Goal: Find specific page/section: Find specific page/section

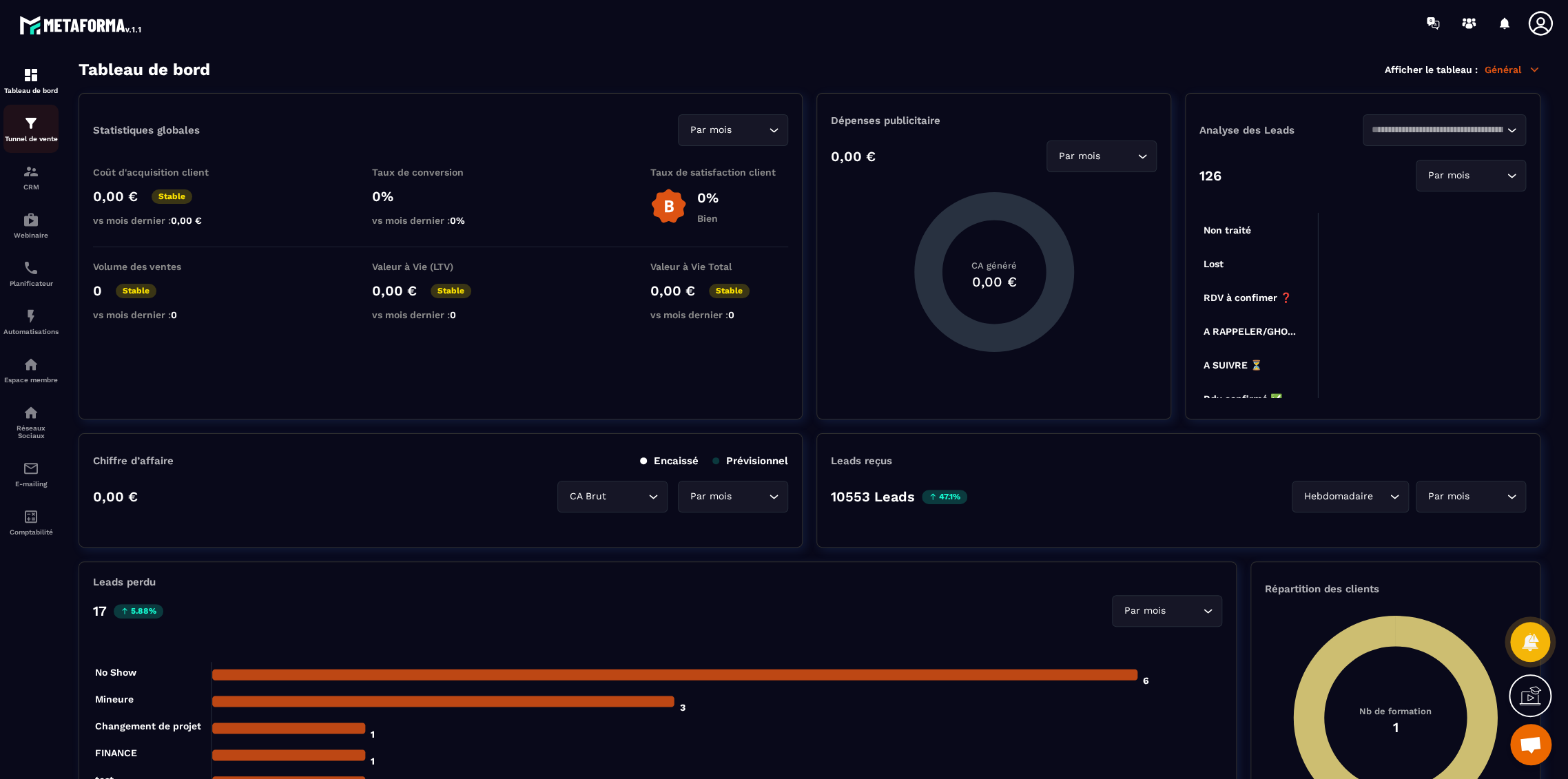
click at [34, 138] on p "Tunnel de vente" at bounding box center [31, 138] width 55 height 7
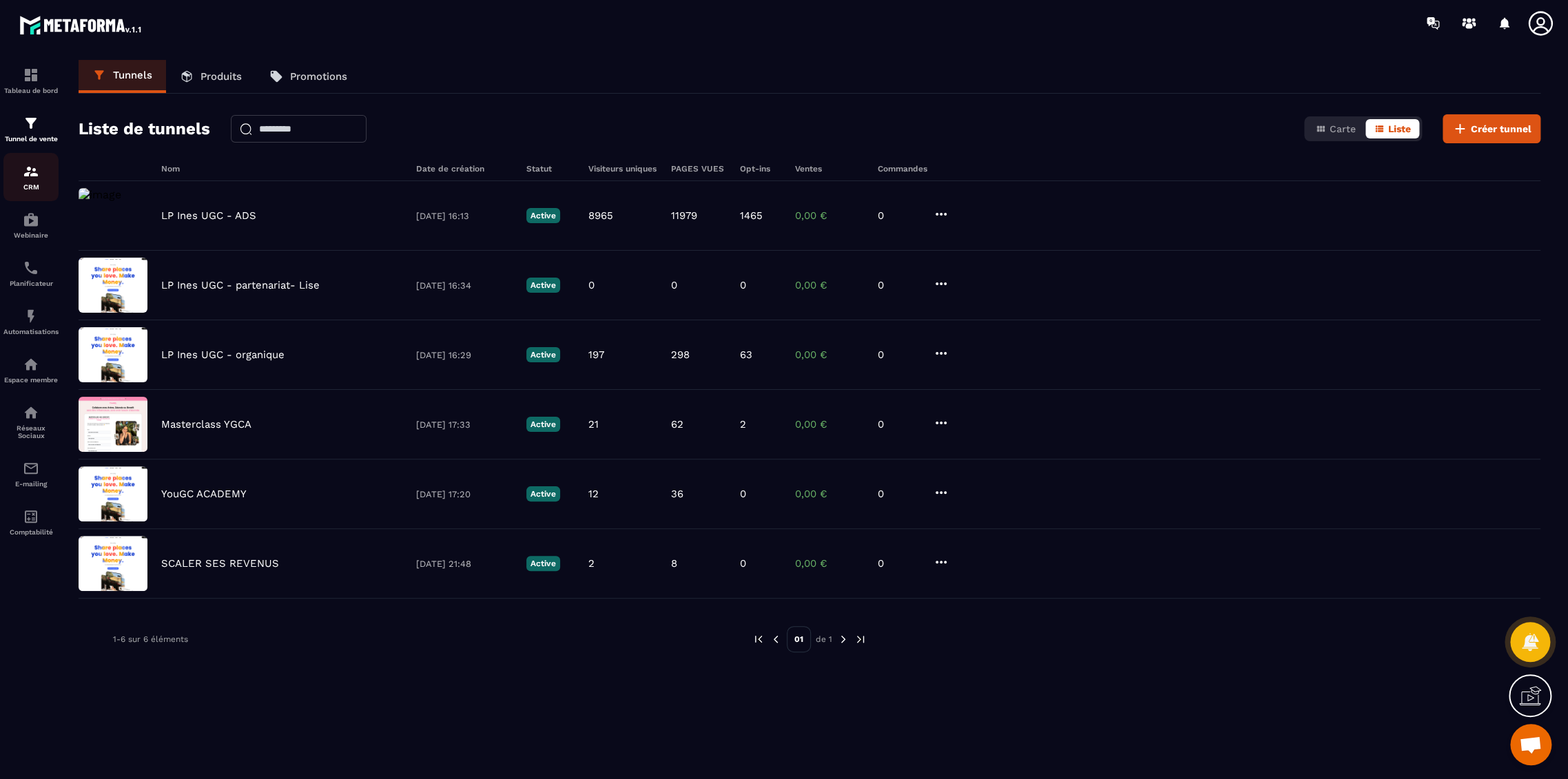
click at [36, 179] on img at bounding box center [31, 172] width 16 height 16
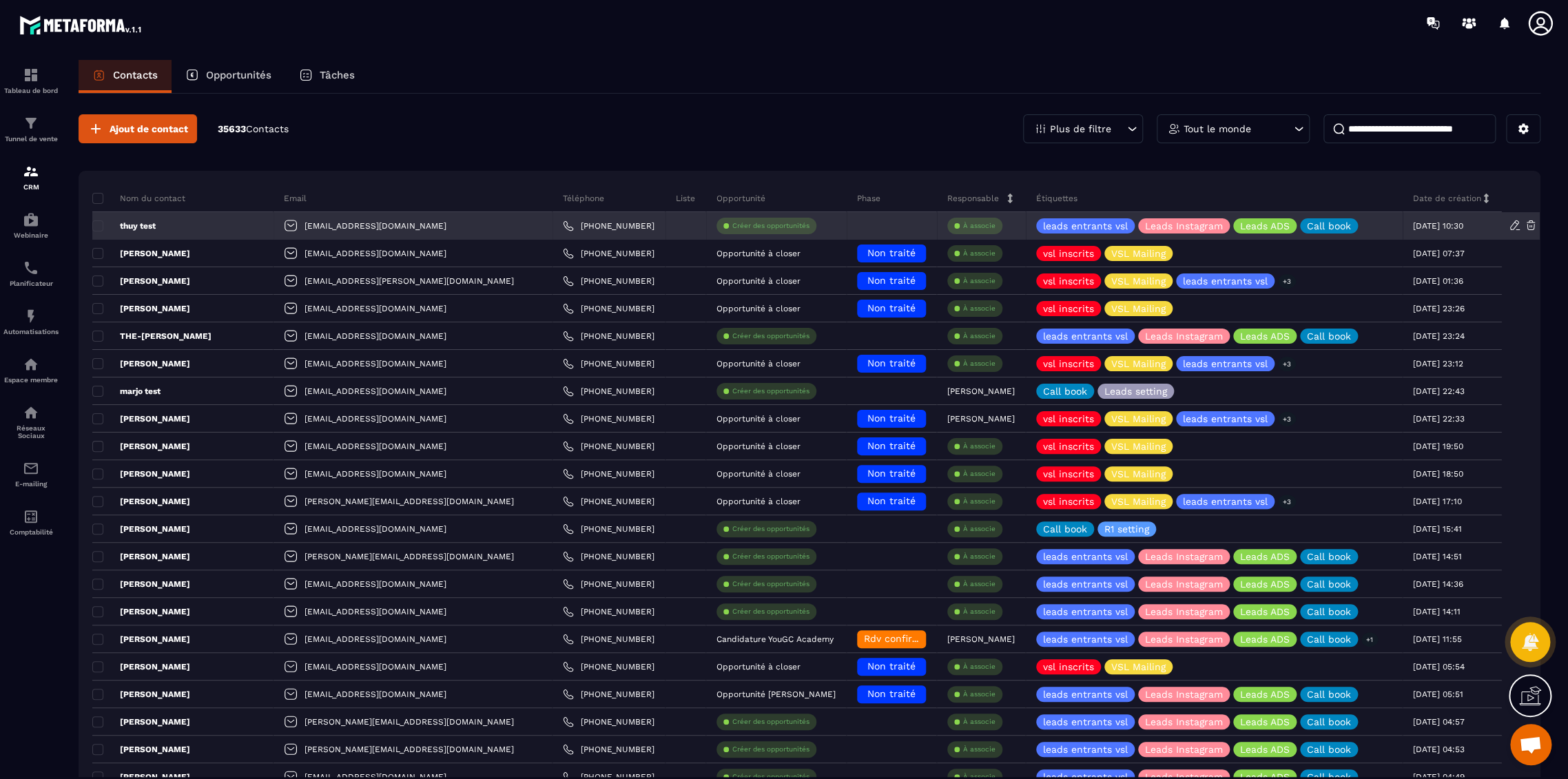
click at [1531, 223] on icon at bounding box center [1530, 225] width 13 height 13
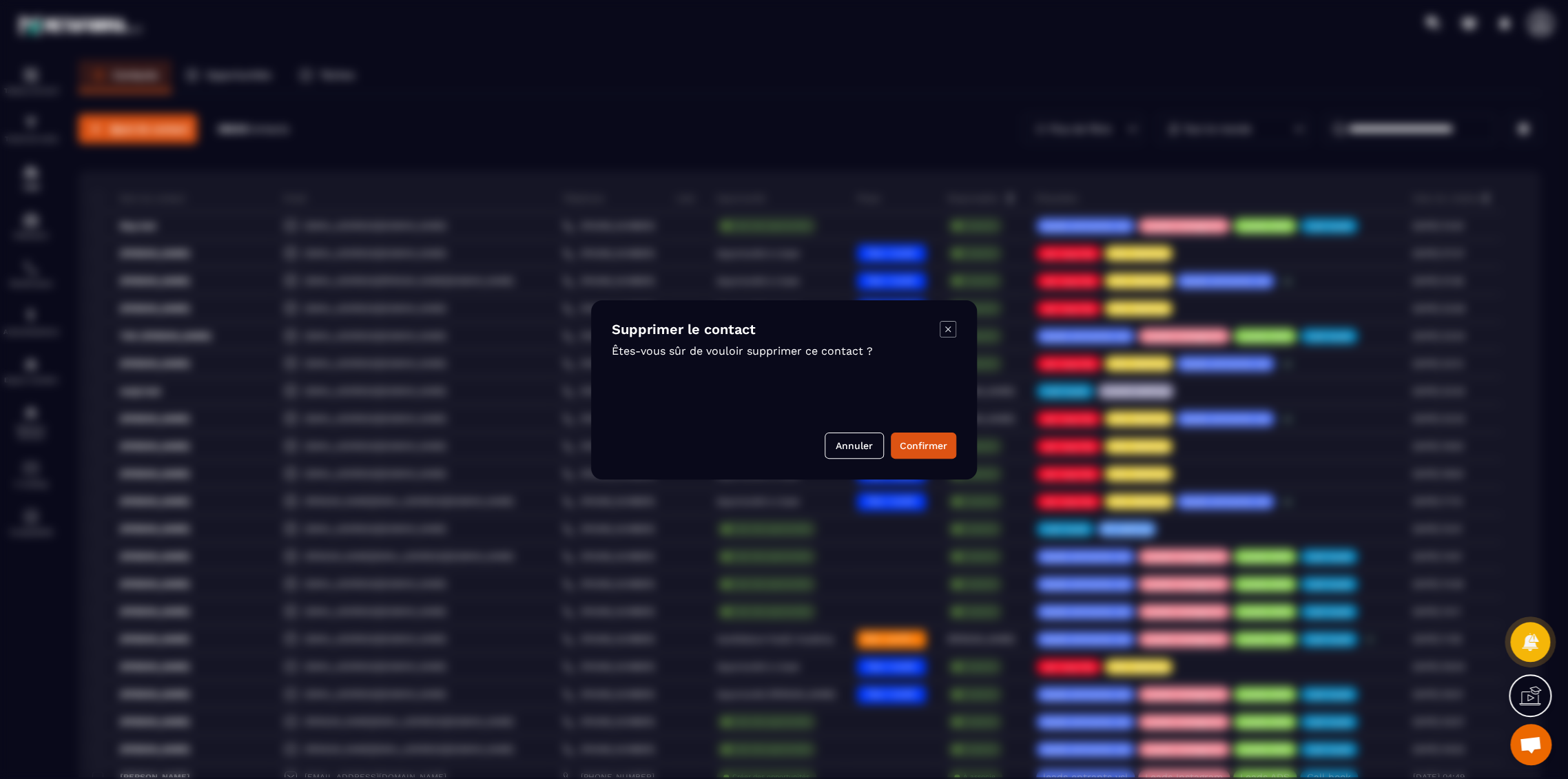
click at [951, 328] on icon "Modal window" at bounding box center [948, 329] width 16 height 16
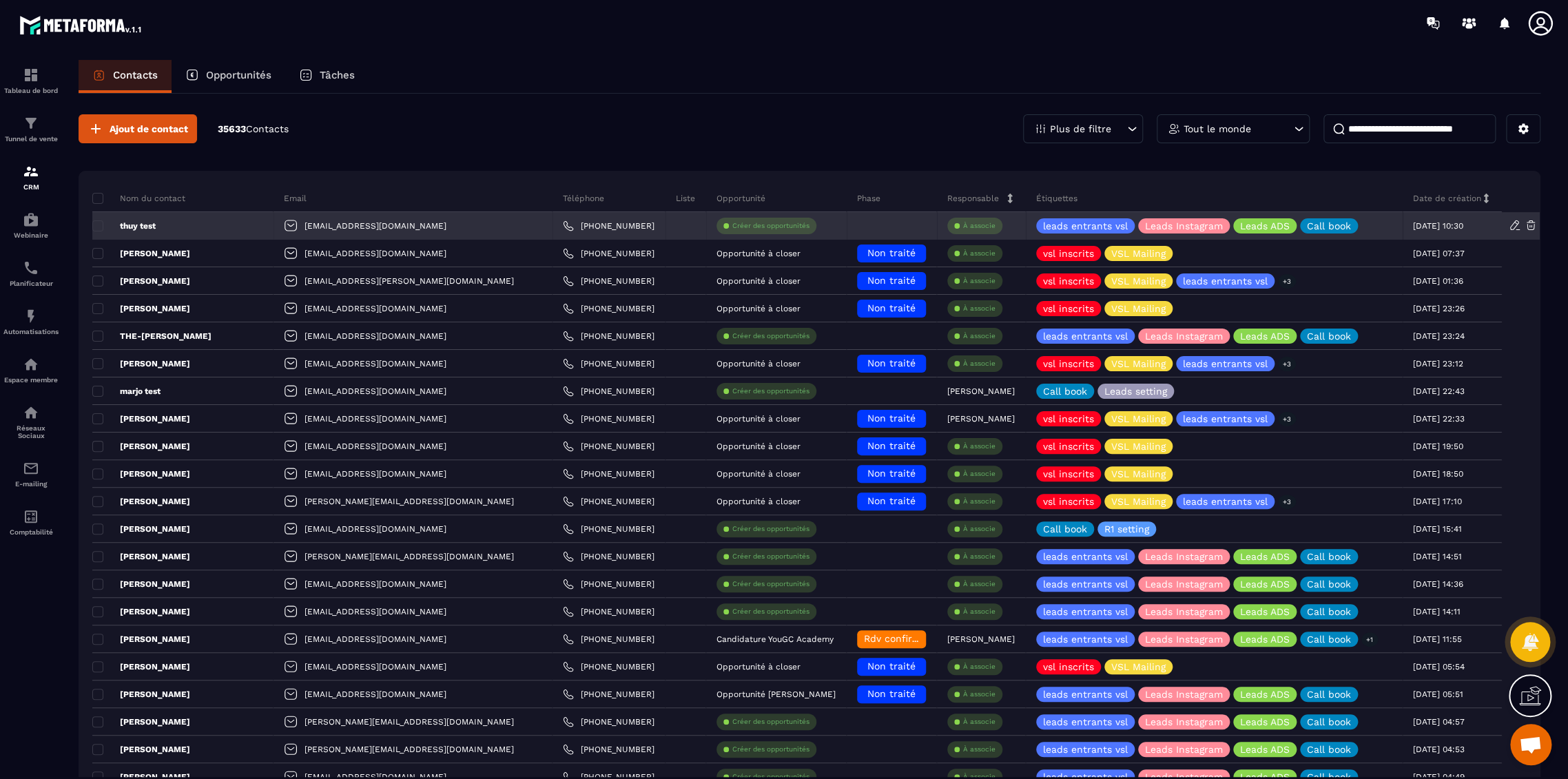
click at [1527, 223] on icon at bounding box center [1530, 225] width 13 height 13
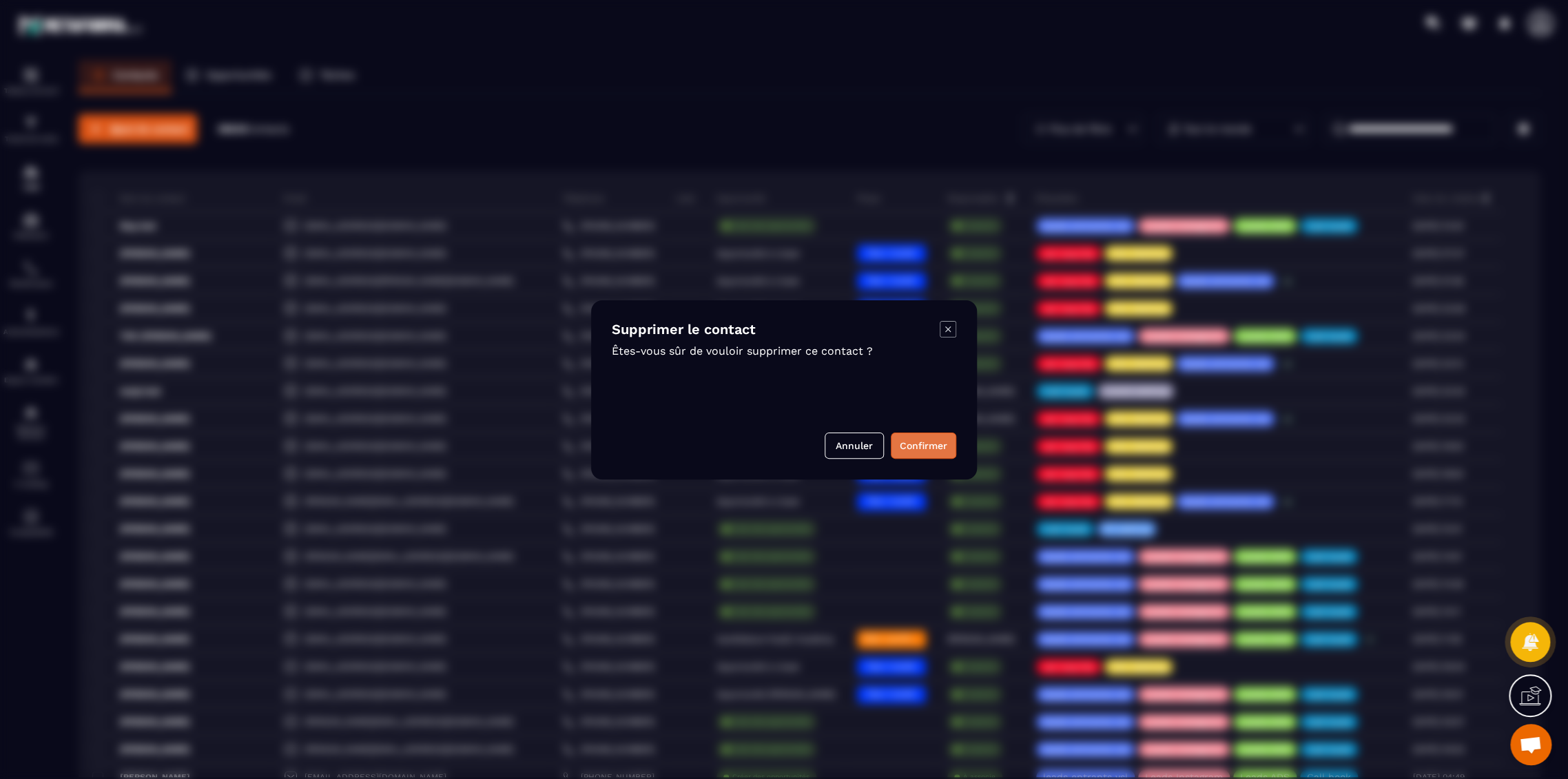
click at [943, 447] on button "Confirmer" at bounding box center [923, 445] width 65 height 26
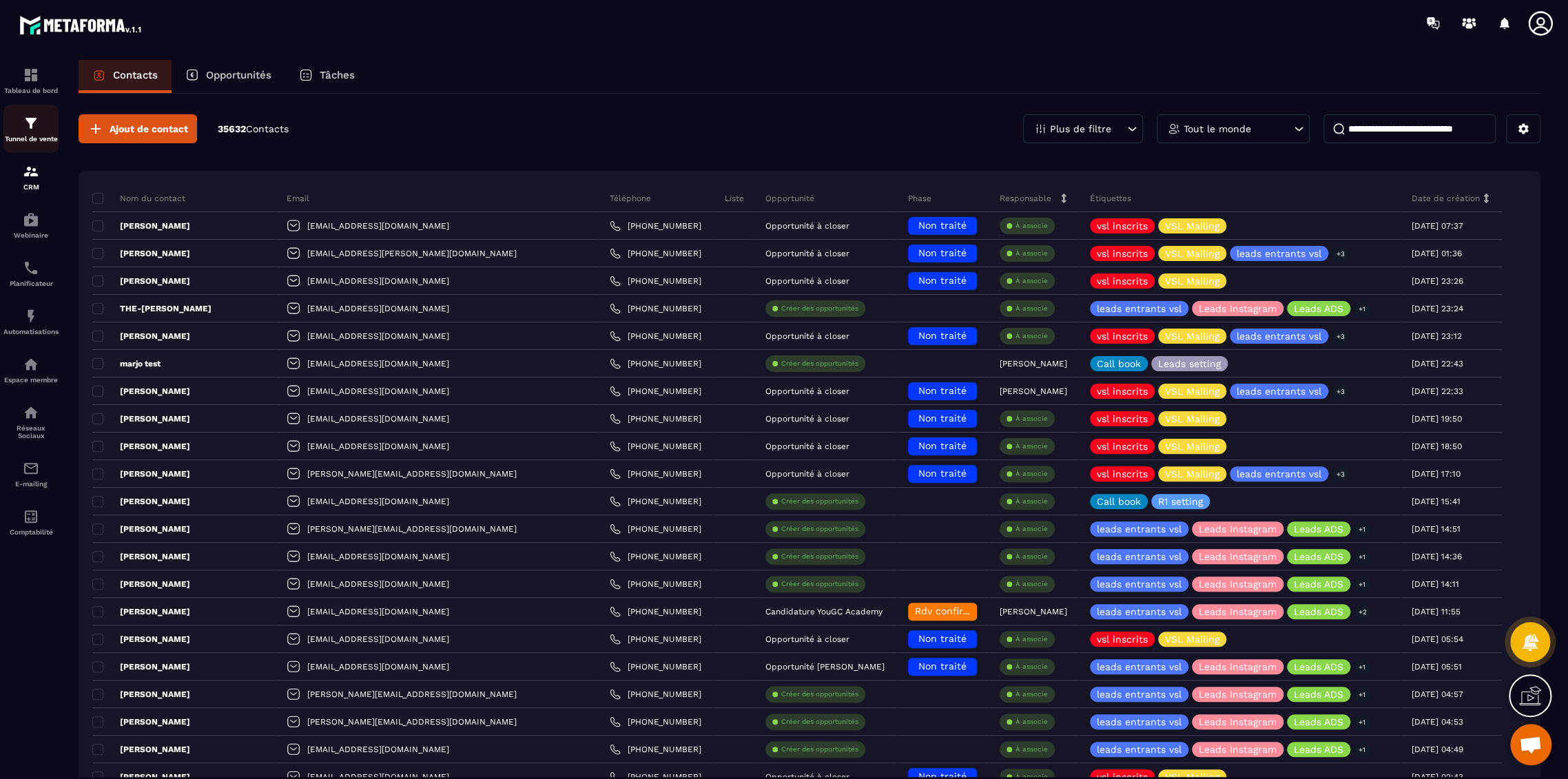
click at [29, 127] on img at bounding box center [31, 123] width 16 height 16
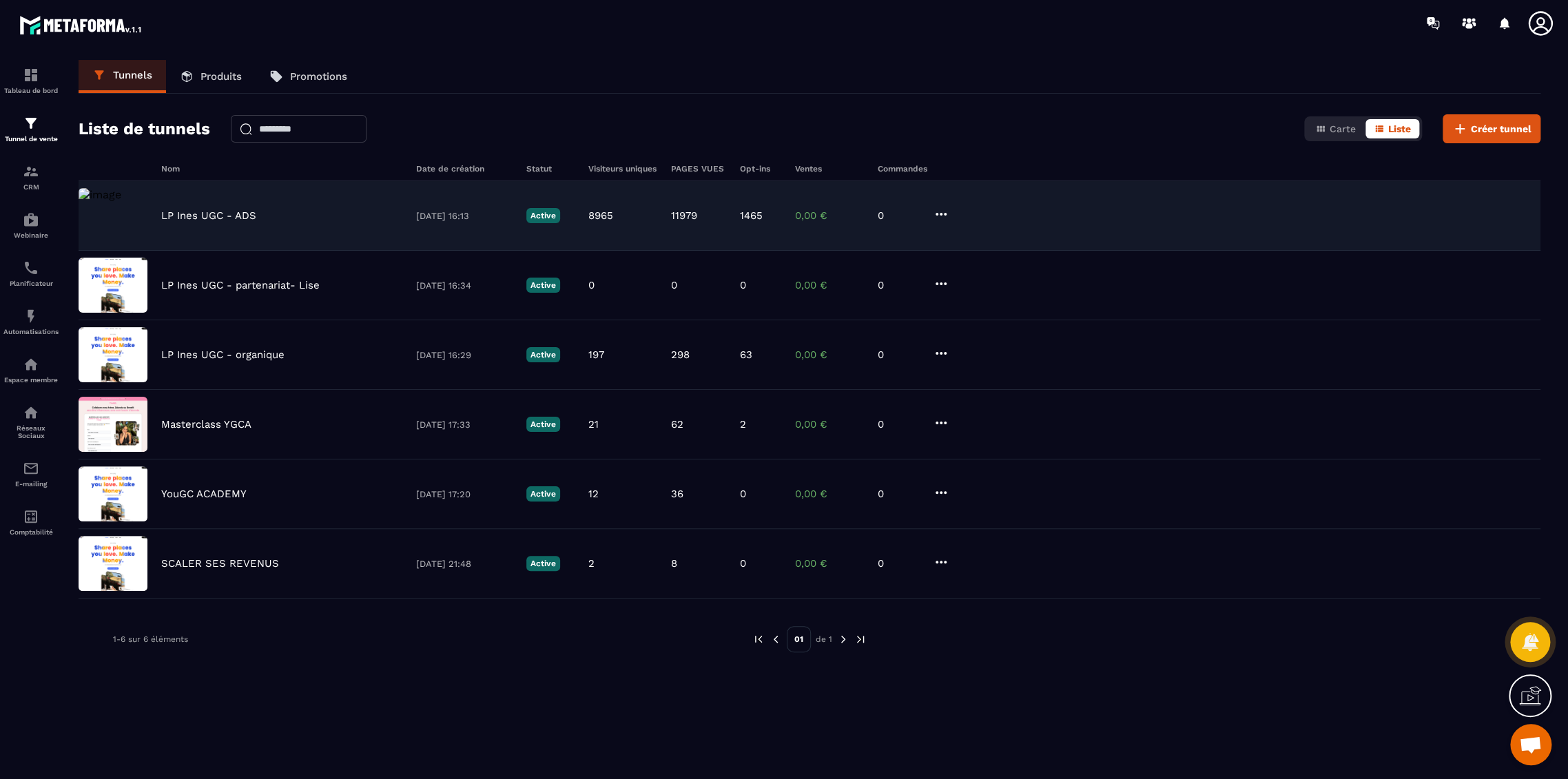
click at [171, 209] on p "LP Ines UGC - ADS" at bounding box center [209, 215] width 95 height 13
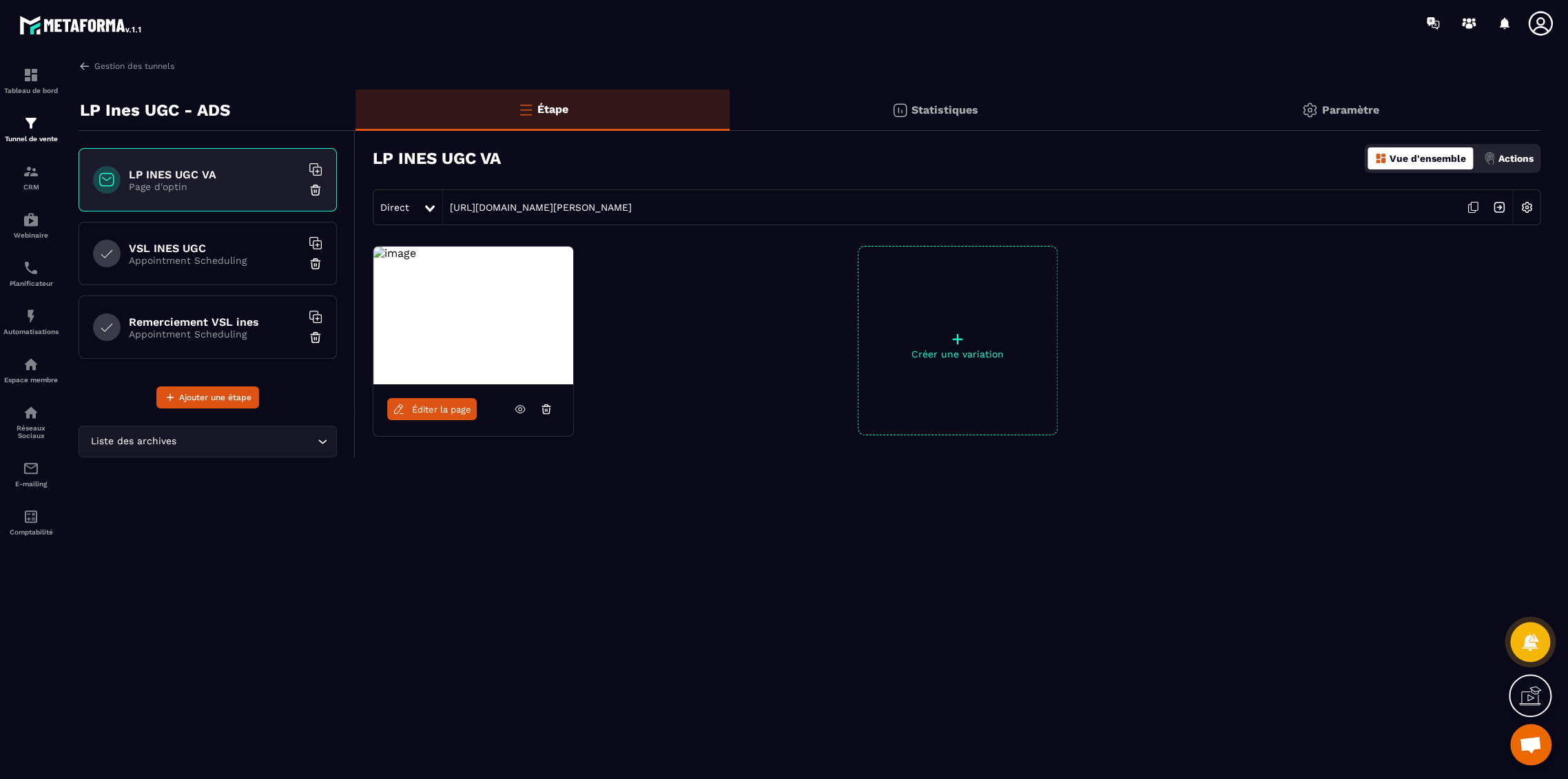
click at [211, 255] on p "Appointment Scheduling" at bounding box center [215, 260] width 172 height 11
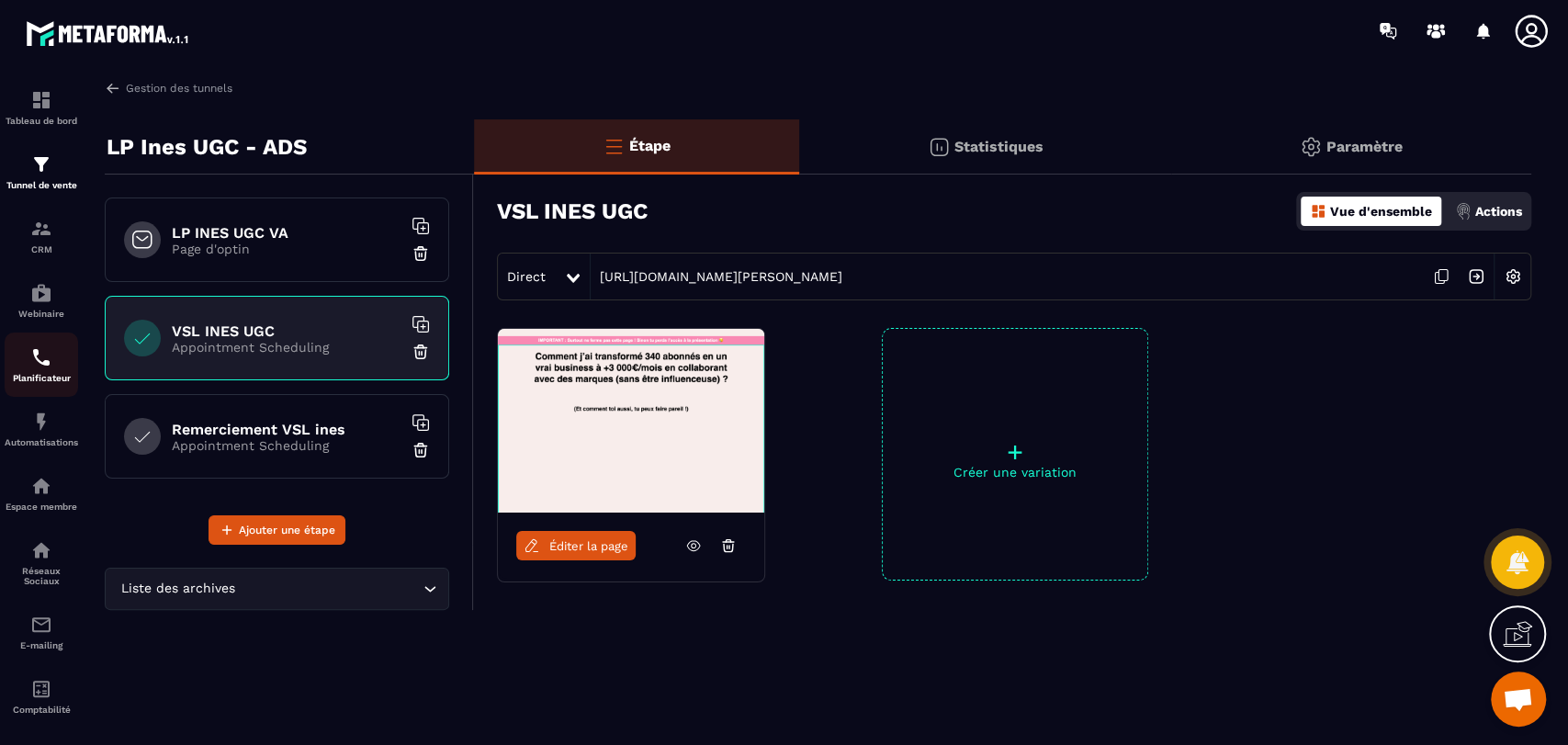
click at [26, 368] on div "Planificateur" at bounding box center [41, 364] width 73 height 37
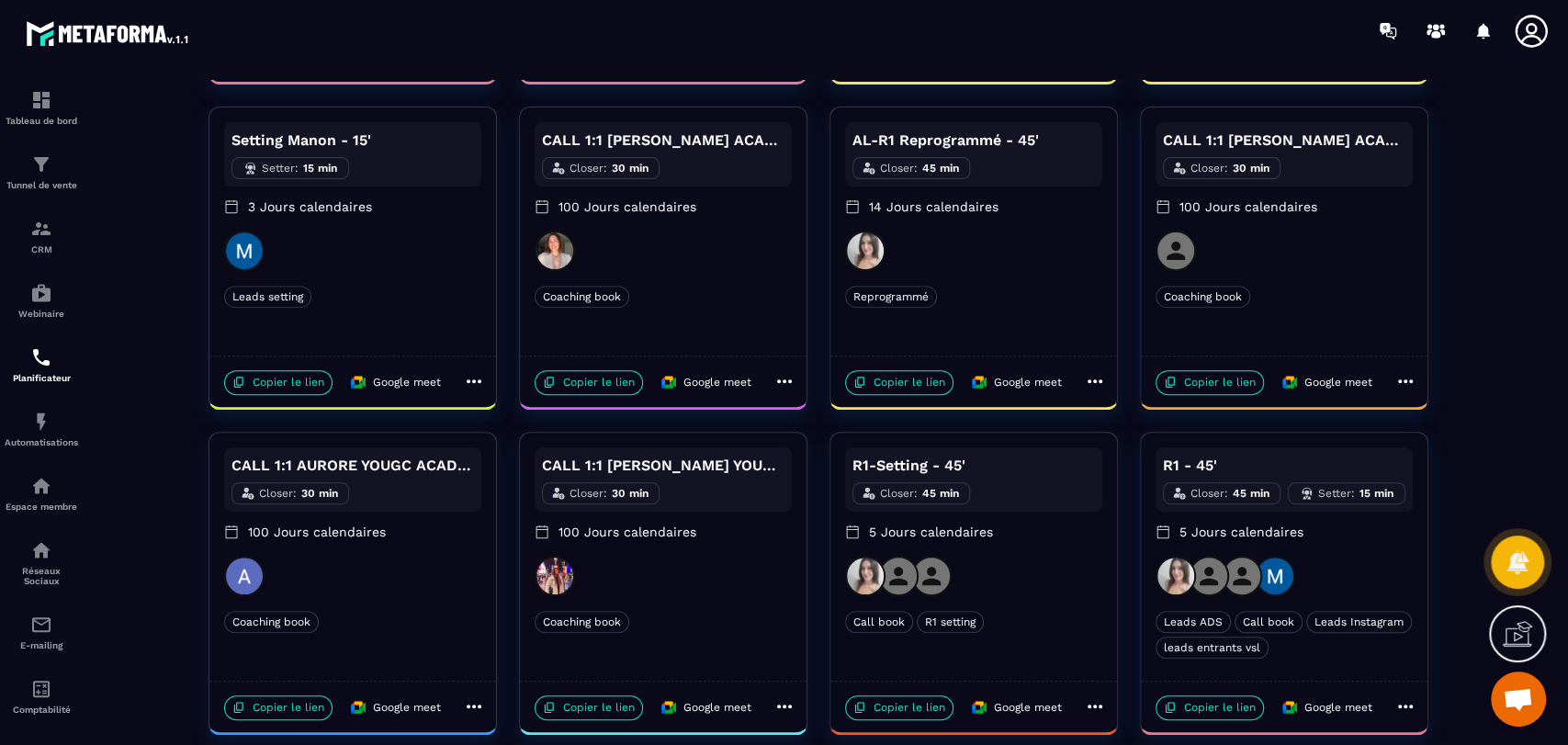
scroll to position [425, 0]
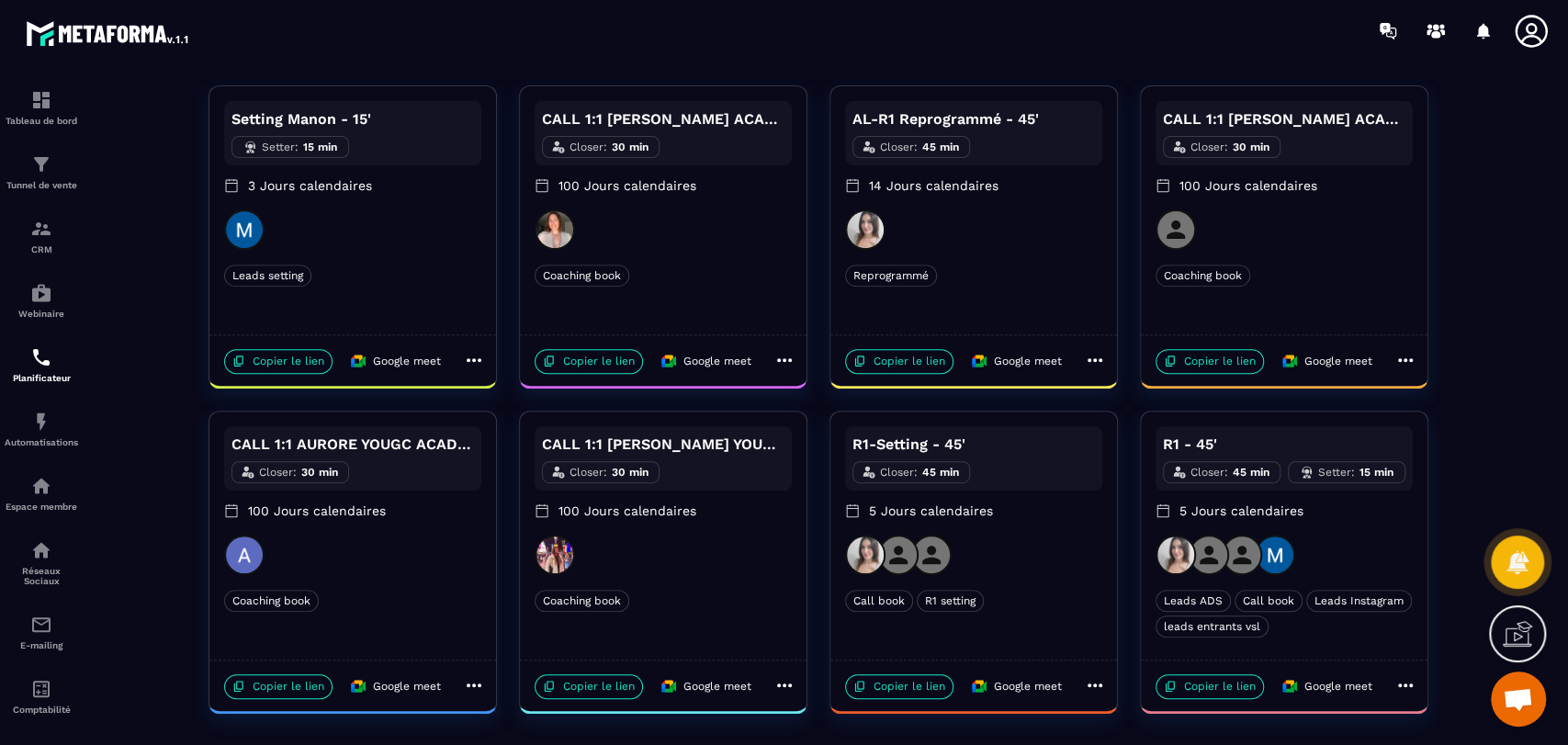
click at [1339, 509] on p "5 Jours calendaires" at bounding box center [1284, 510] width 258 height 19
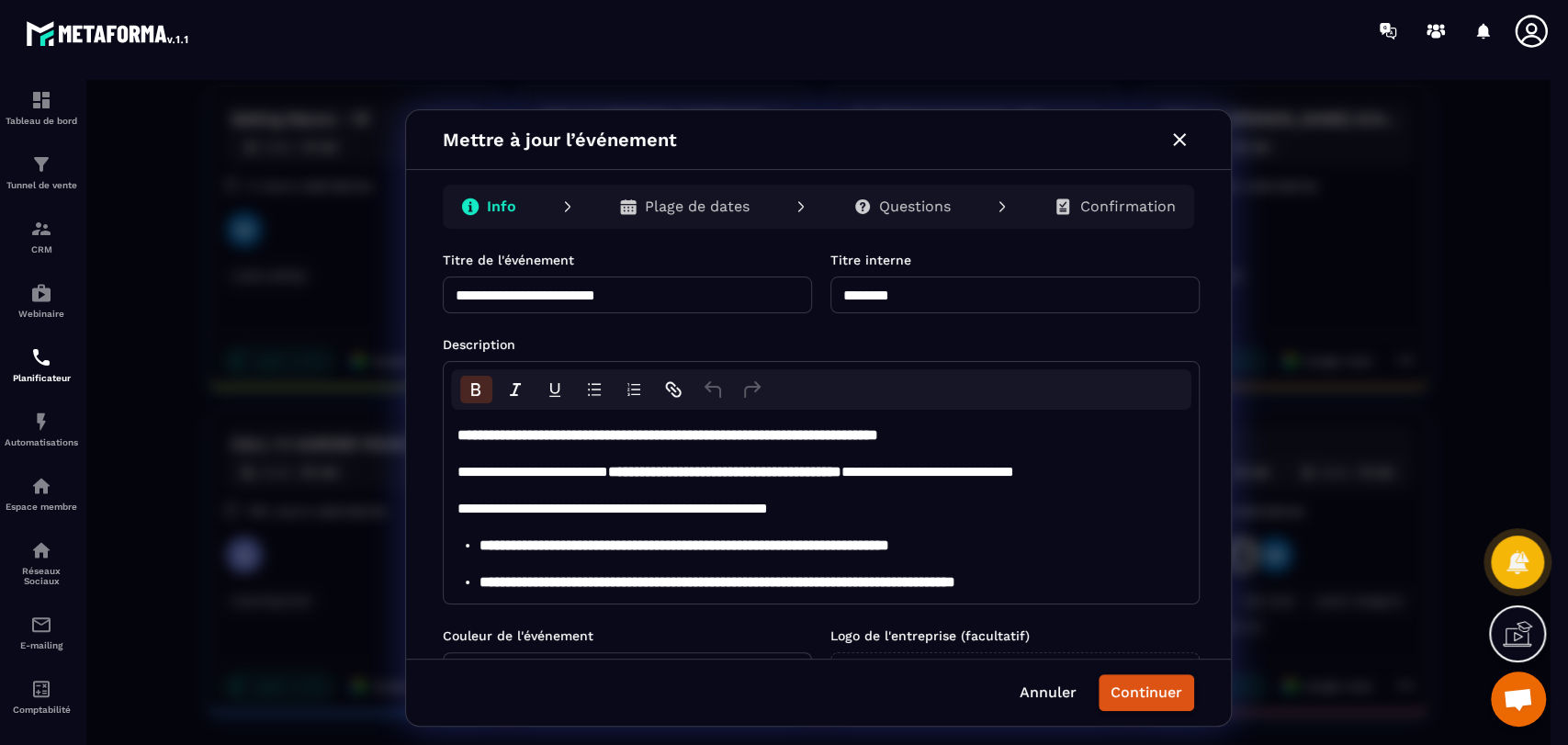
click at [920, 212] on p "Questions" at bounding box center [915, 206] width 72 height 19
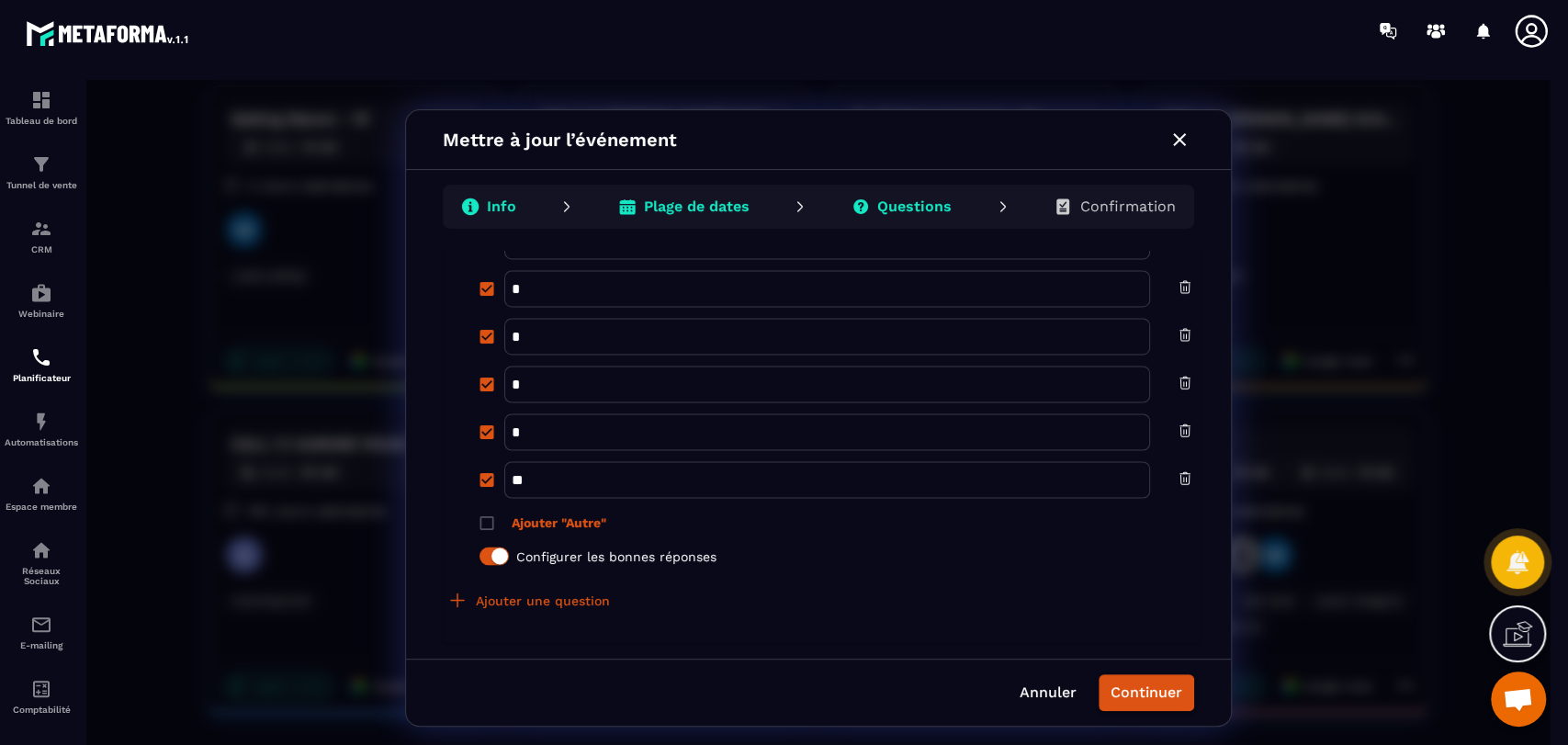
scroll to position [2124, 0]
